Goal: Information Seeking & Learning: Learn about a topic

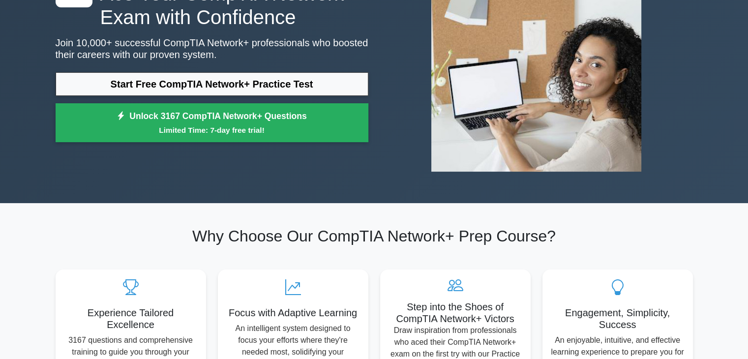
scroll to position [107, 0]
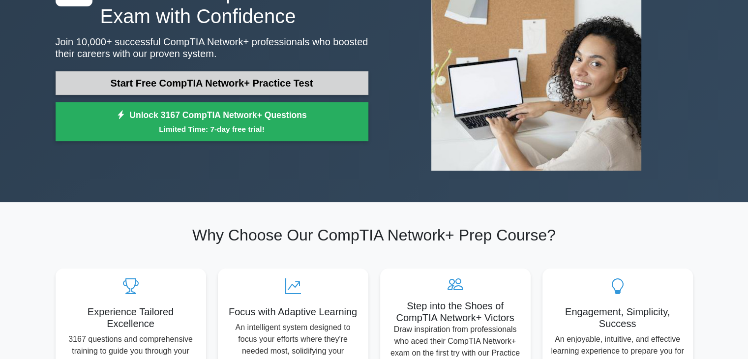
click at [307, 71] on link "Start Free CompTIA Network+ Practice Test" at bounding box center [212, 83] width 313 height 24
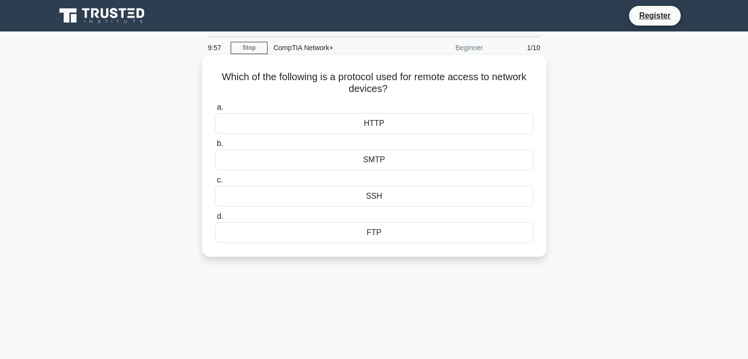
click at [433, 193] on div "SSH" at bounding box center [374, 196] width 318 height 21
click at [215, 183] on input "c. SSH" at bounding box center [215, 180] width 0 height 6
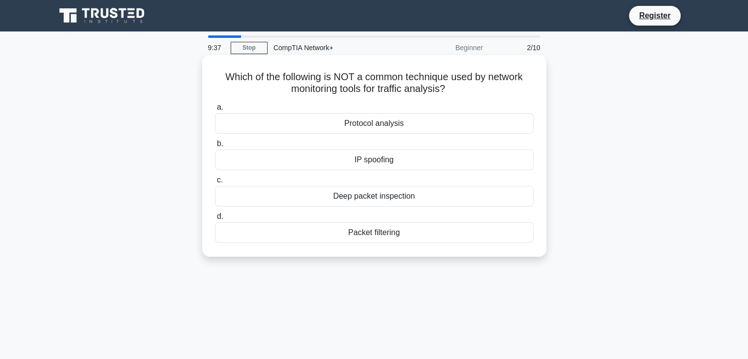
click at [419, 160] on div "IP spoofing" at bounding box center [374, 159] width 318 height 21
click at [215, 147] on input "b. IP spoofing" at bounding box center [215, 144] width 0 height 6
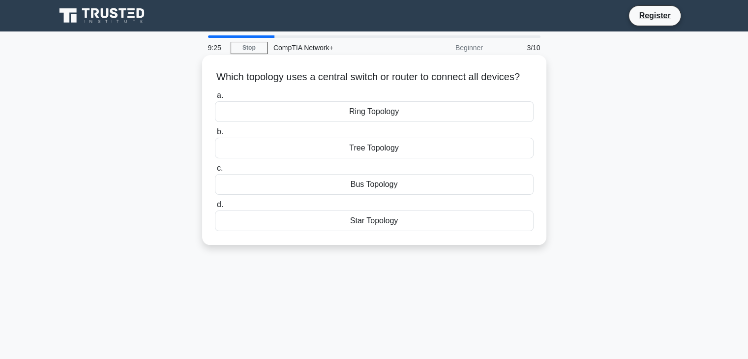
click at [424, 122] on div "Ring Topology" at bounding box center [374, 111] width 318 height 21
click at [215, 99] on input "a. Ring Topology" at bounding box center [215, 95] width 0 height 6
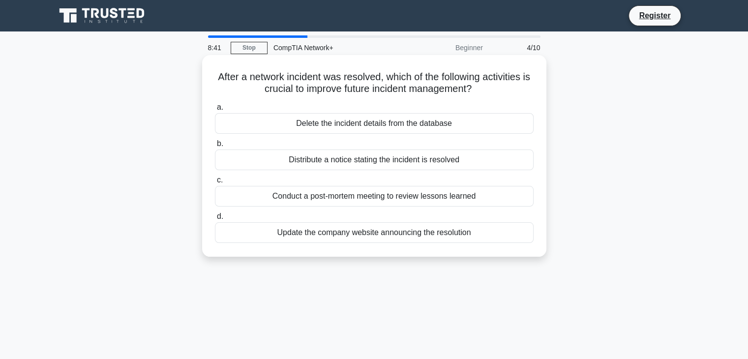
click at [414, 202] on div "Conduct a post-mortem meeting to review lessons learned" at bounding box center [374, 196] width 318 height 21
click at [215, 183] on input "c. Conduct a post-mortem meeting to review lessons learned" at bounding box center [215, 180] width 0 height 6
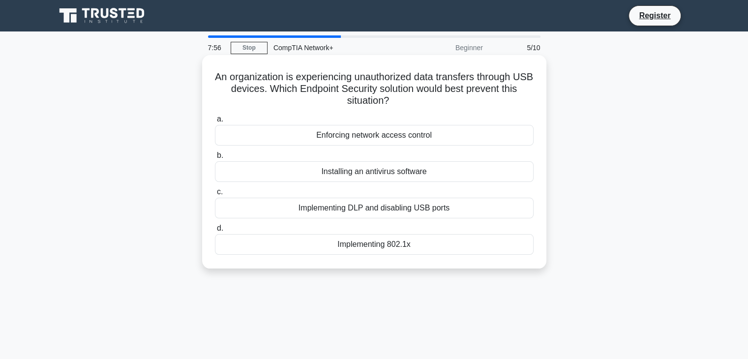
click at [472, 211] on div "Implementing DLP and disabling USB ports" at bounding box center [374, 208] width 318 height 21
click at [215, 195] on input "c. Implementing DLP and disabling USB ports" at bounding box center [215, 192] width 0 height 6
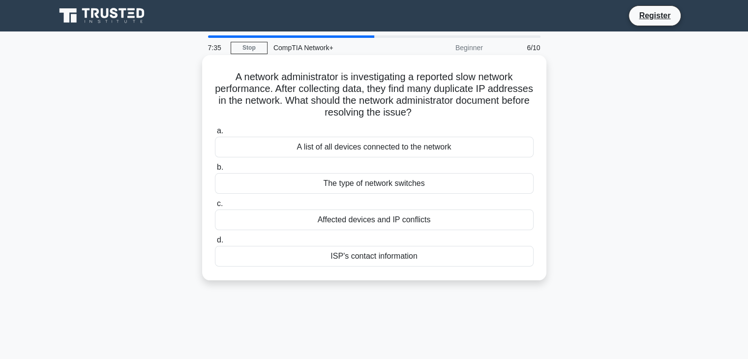
click at [452, 148] on div "A list of all devices connected to the network" at bounding box center [374, 147] width 318 height 21
click at [215, 134] on input "a. A list of all devices connected to the network" at bounding box center [215, 131] width 0 height 6
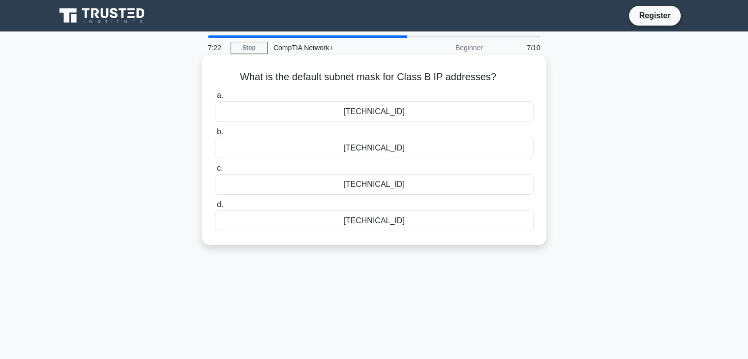
click at [391, 153] on div "[TECHNICAL_ID]" at bounding box center [374, 148] width 318 height 21
click at [215, 135] on input "b. [TECHNICAL_ID]" at bounding box center [215, 132] width 0 height 6
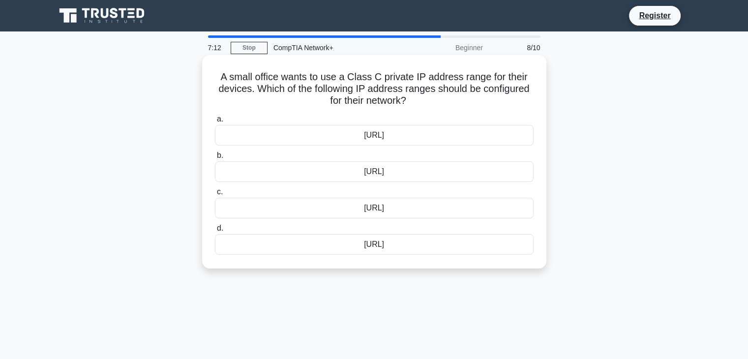
click at [403, 174] on div "[URL]" at bounding box center [374, 171] width 318 height 21
click at [215, 159] on input "b. [URL]" at bounding box center [215, 155] width 0 height 6
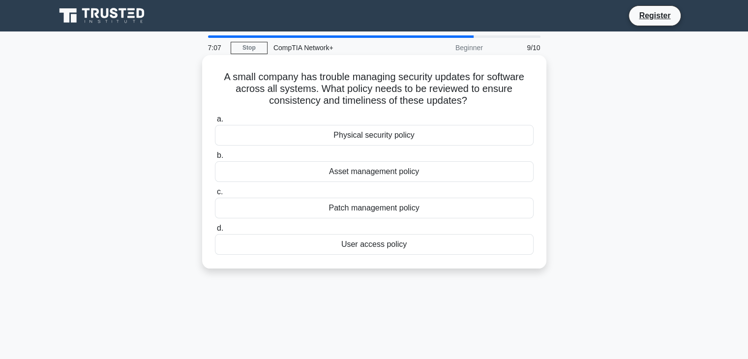
click at [391, 210] on div "Patch management policy" at bounding box center [374, 208] width 318 height 21
click at [215, 195] on input "c. Patch management policy" at bounding box center [215, 192] width 0 height 6
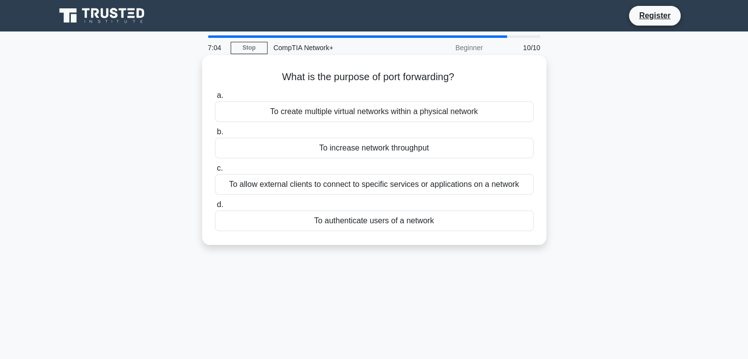
click at [386, 189] on div "To allow external clients to connect to specific services or applications on a …" at bounding box center [374, 184] width 318 height 21
click at [215, 172] on input "c. To allow external clients to connect to specific services or applications on…" at bounding box center [215, 168] width 0 height 6
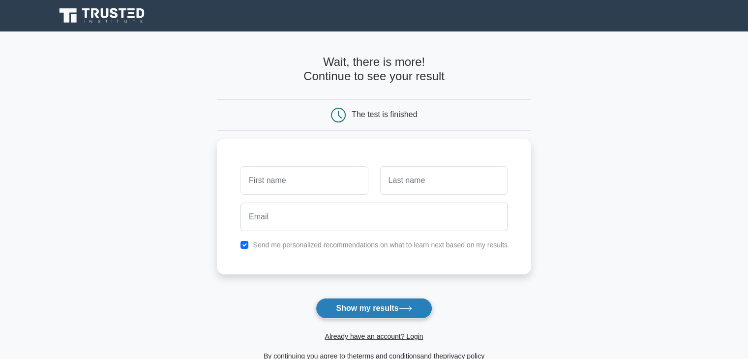
click at [362, 302] on button "Show my results" at bounding box center [374, 308] width 116 height 21
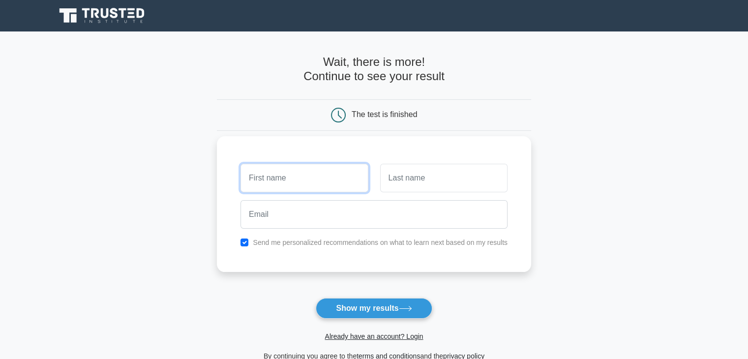
click at [309, 164] on input "text" at bounding box center [303, 178] width 127 height 29
type input "Nishant"
click at [421, 170] on input "text" at bounding box center [443, 178] width 127 height 29
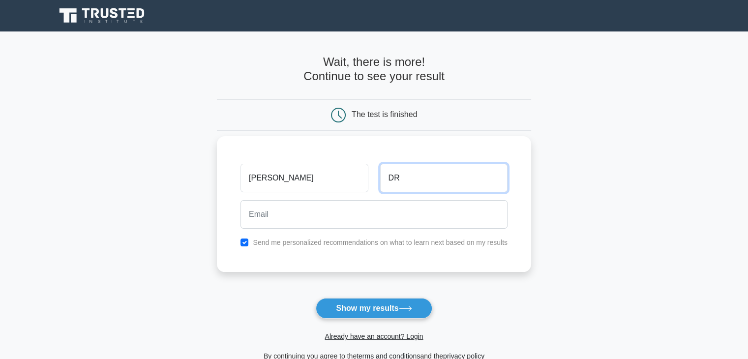
type input "DR"
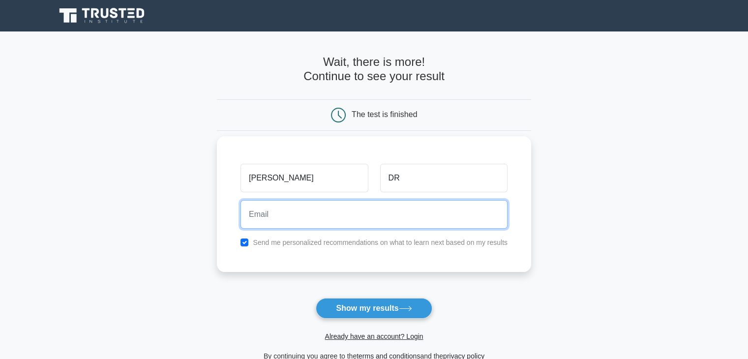
click at [354, 209] on input "email" at bounding box center [373, 214] width 267 height 29
type input "anonymous675z09@gmail.com"
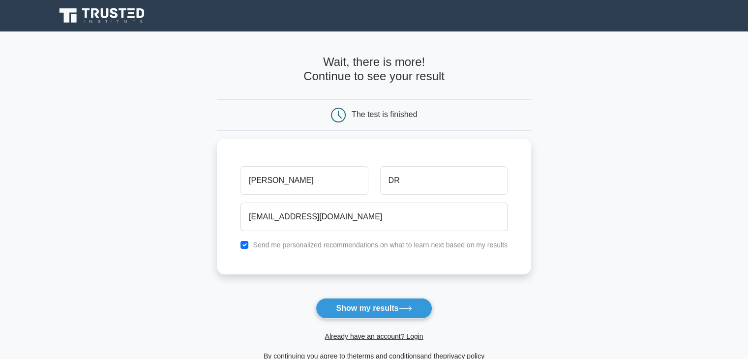
click at [371, 300] on button "Show my results" at bounding box center [374, 308] width 116 height 21
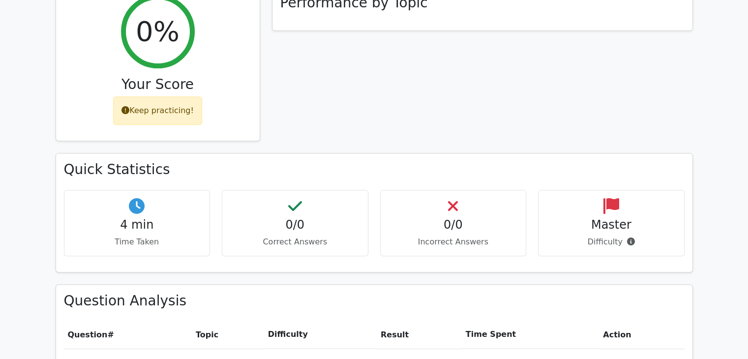
scroll to position [375, 0]
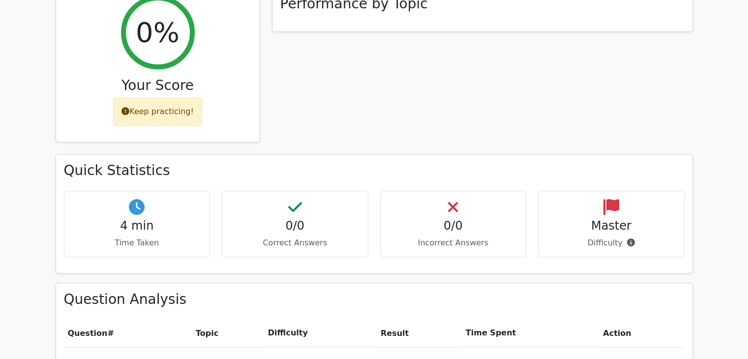
click at [258, 293] on div "Question Analysis Question # Topic Difficulty Result Time Spent Action" at bounding box center [374, 323] width 636 height 80
drag, startPoint x: 258, startPoint y: 293, endPoint x: 138, endPoint y: 295, distance: 119.9
click at [249, 293] on div "Question Analysis Question # Topic Difficulty Result Time Spent Action" at bounding box center [374, 323] width 636 height 80
click at [136, 292] on div "Question Analysis Question # Topic Difficulty Result Time Spent Action" at bounding box center [374, 323] width 636 height 80
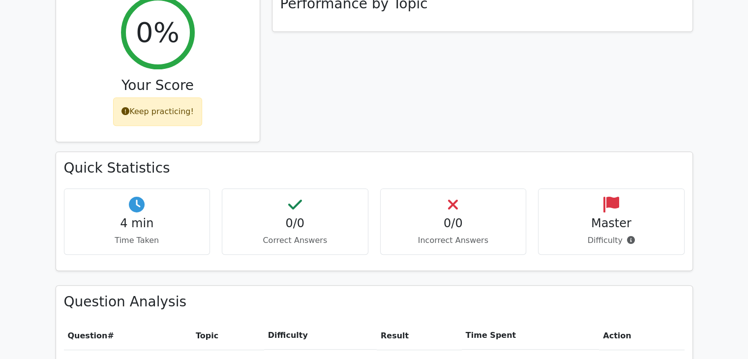
click at [130, 234] on p "Time Taken" at bounding box center [137, 240] width 130 height 12
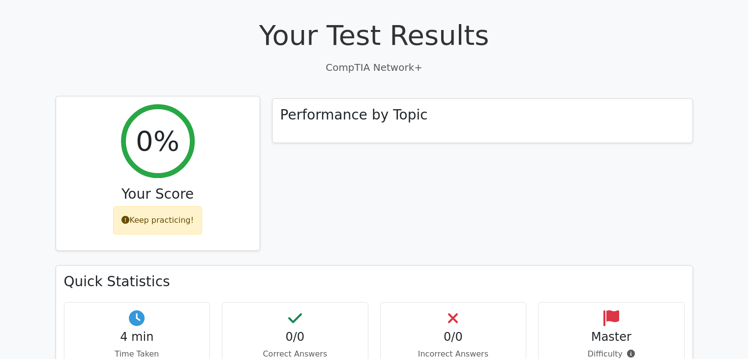
click at [167, 206] on div "Keep practicing!" at bounding box center [157, 220] width 89 height 29
drag, startPoint x: 157, startPoint y: 139, endPoint x: 155, endPoint y: 134, distance: 5.1
click at [155, 134] on div "0%" at bounding box center [158, 141] width 74 height 74
click at [155, 134] on h2 "0%" at bounding box center [158, 140] width 44 height 33
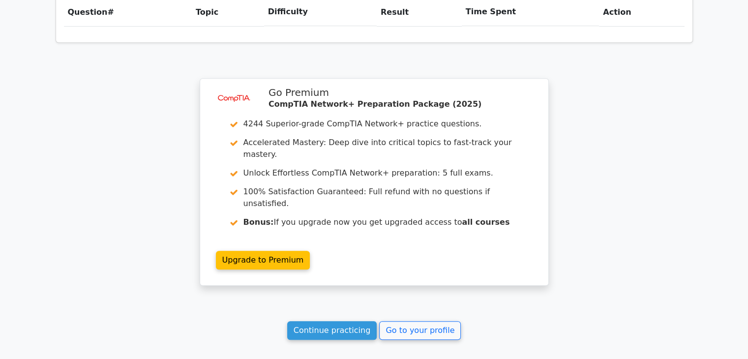
scroll to position [769, 0]
